Goal: Connect with others: Participate in discussion

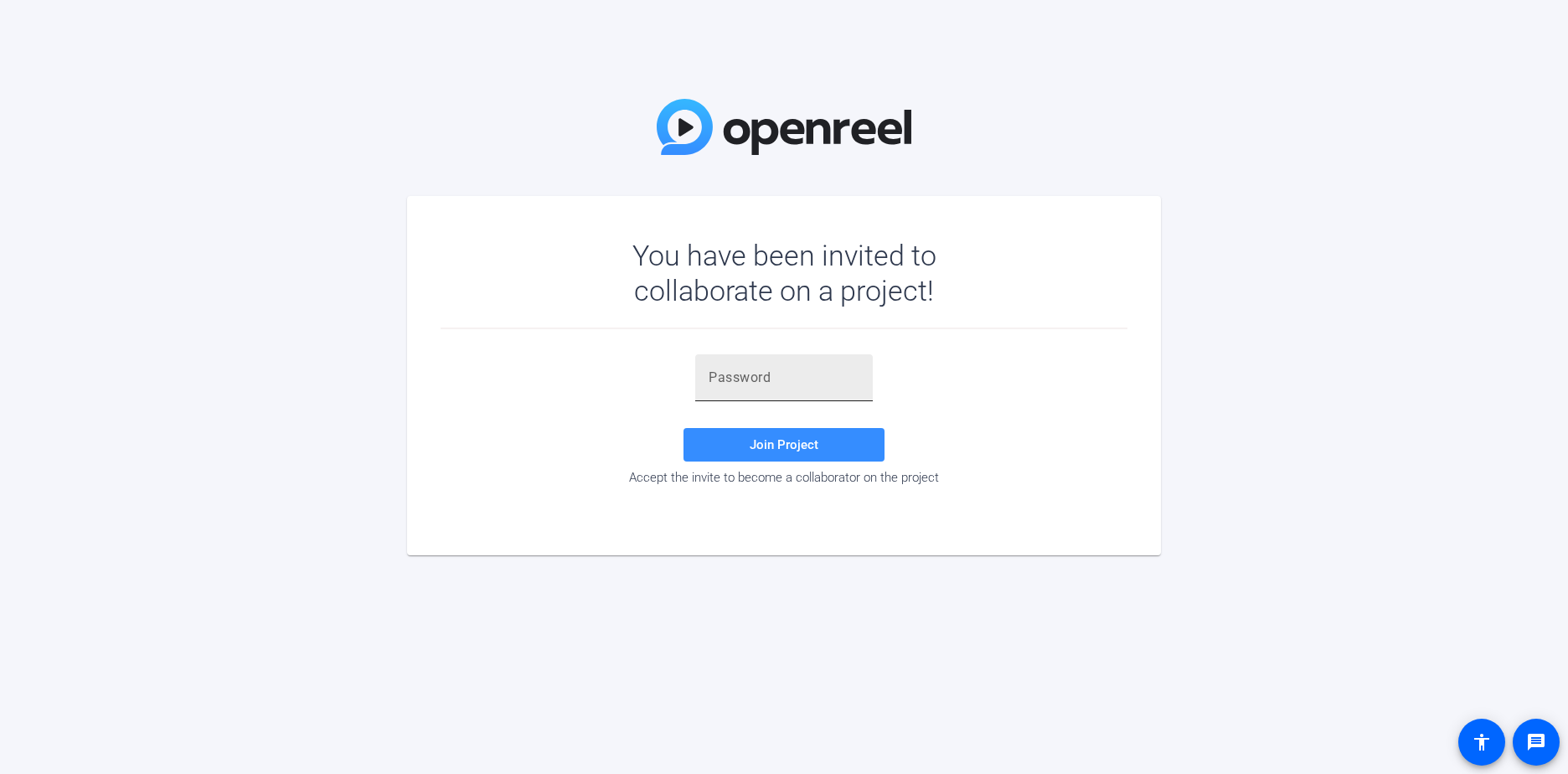
click at [758, 382] on input "text" at bounding box center [784, 378] width 151 height 20
type input "}lVdg'"
click at [788, 444] on span "Join Project" at bounding box center [784, 444] width 69 height 15
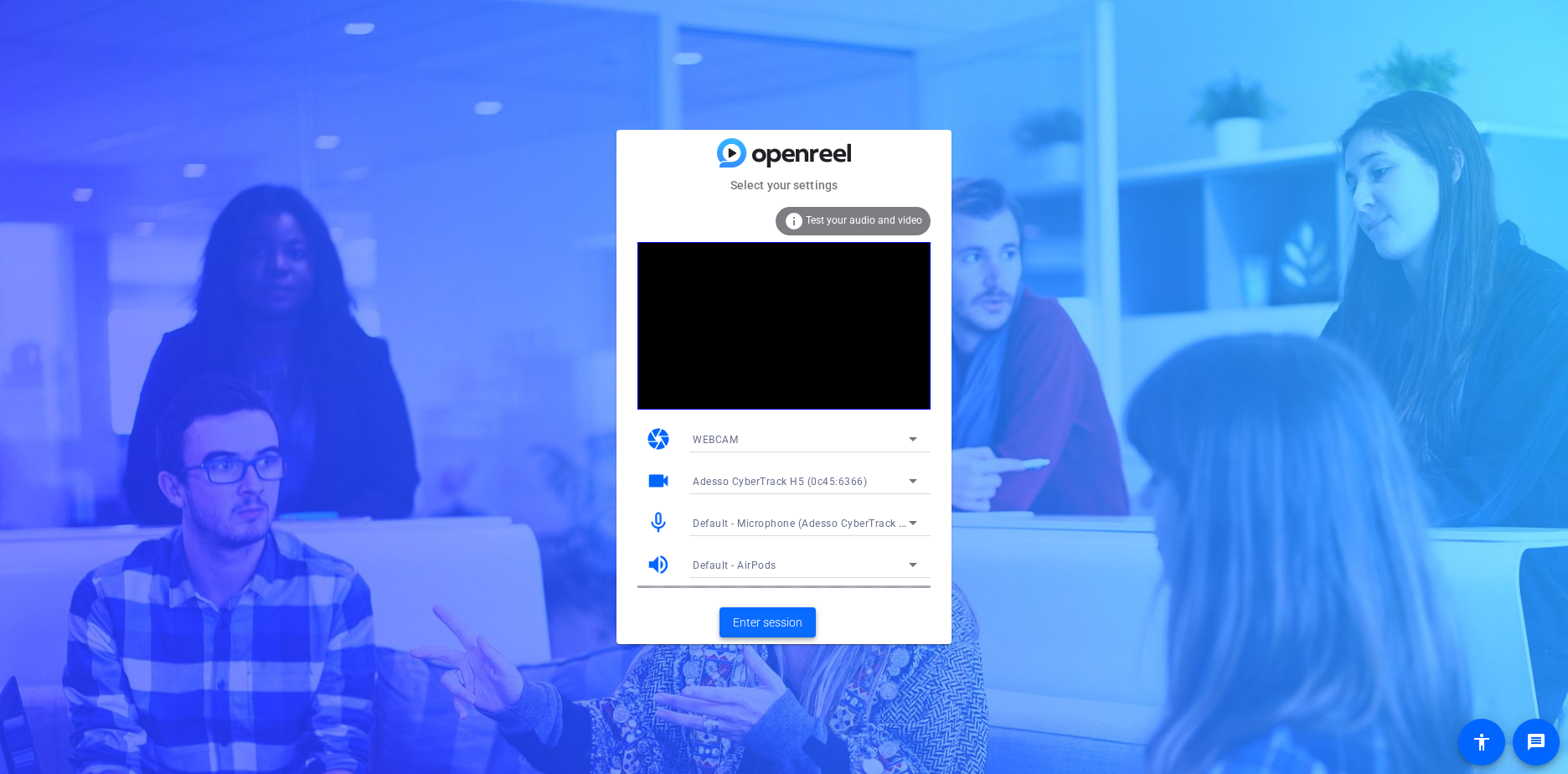
click at [745, 629] on span "Enter session" at bounding box center [768, 623] width 70 height 18
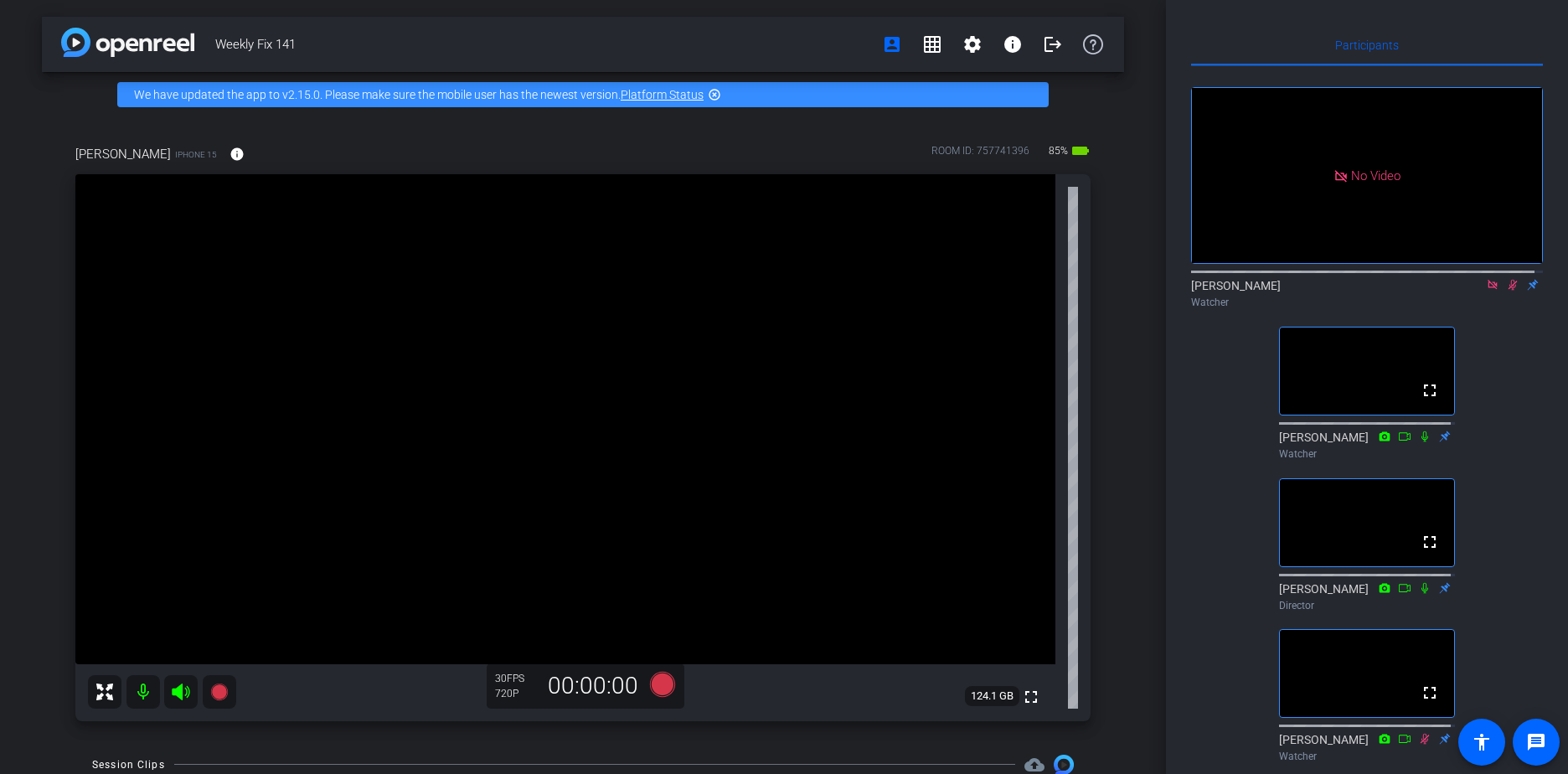
click at [1488, 289] on icon at bounding box center [1492, 284] width 9 height 9
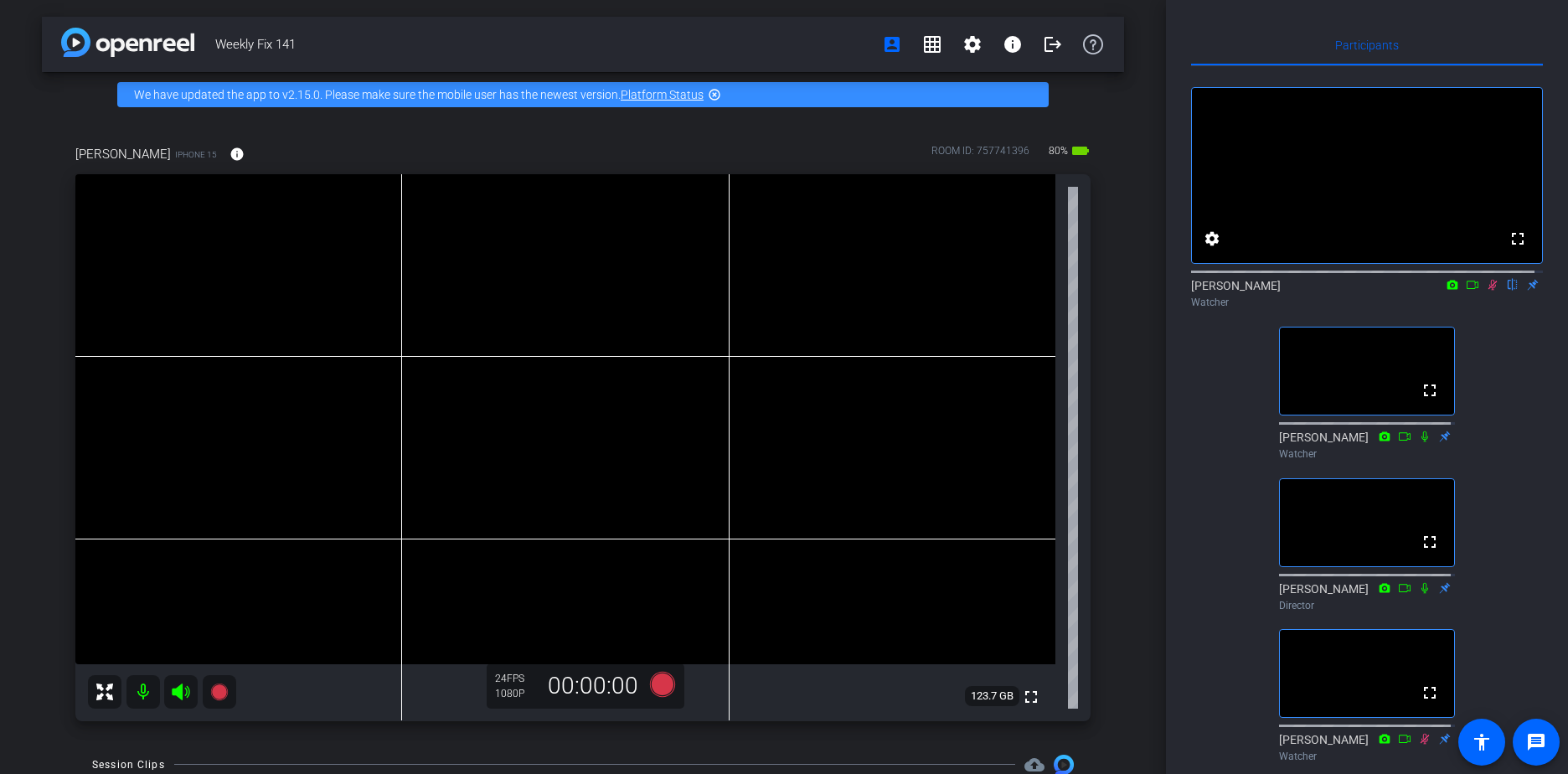
click at [1486, 291] on icon at bounding box center [1492, 285] width 13 height 12
